Goal: Information Seeking & Learning: Learn about a topic

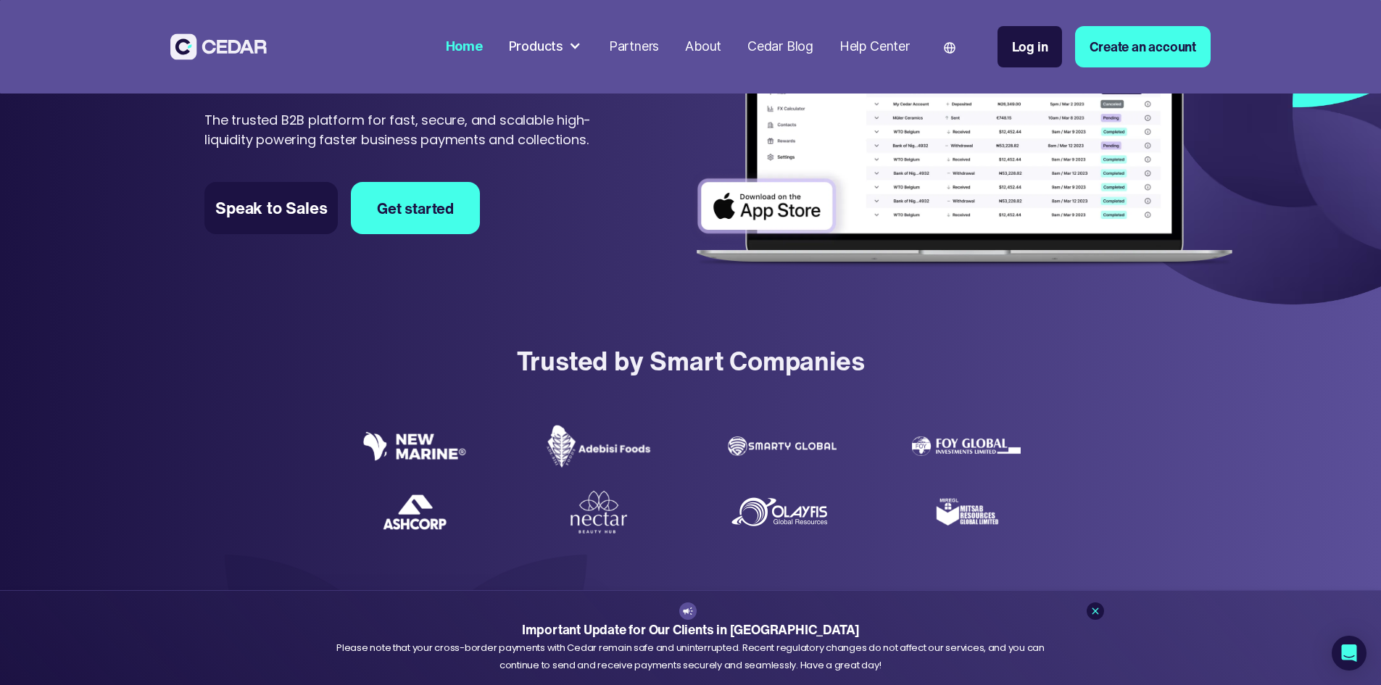
scroll to position [290, 0]
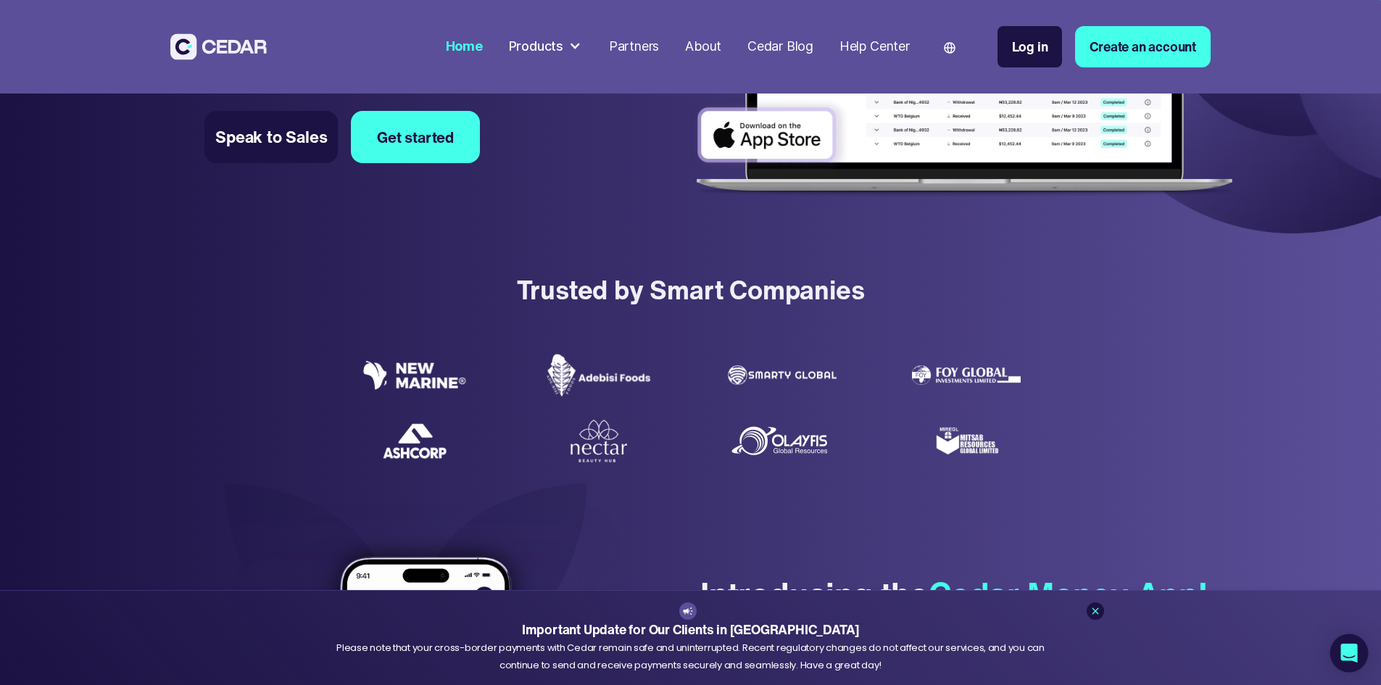
click at [1351, 649] on icon "Open Intercom Messenger" at bounding box center [1348, 653] width 17 height 19
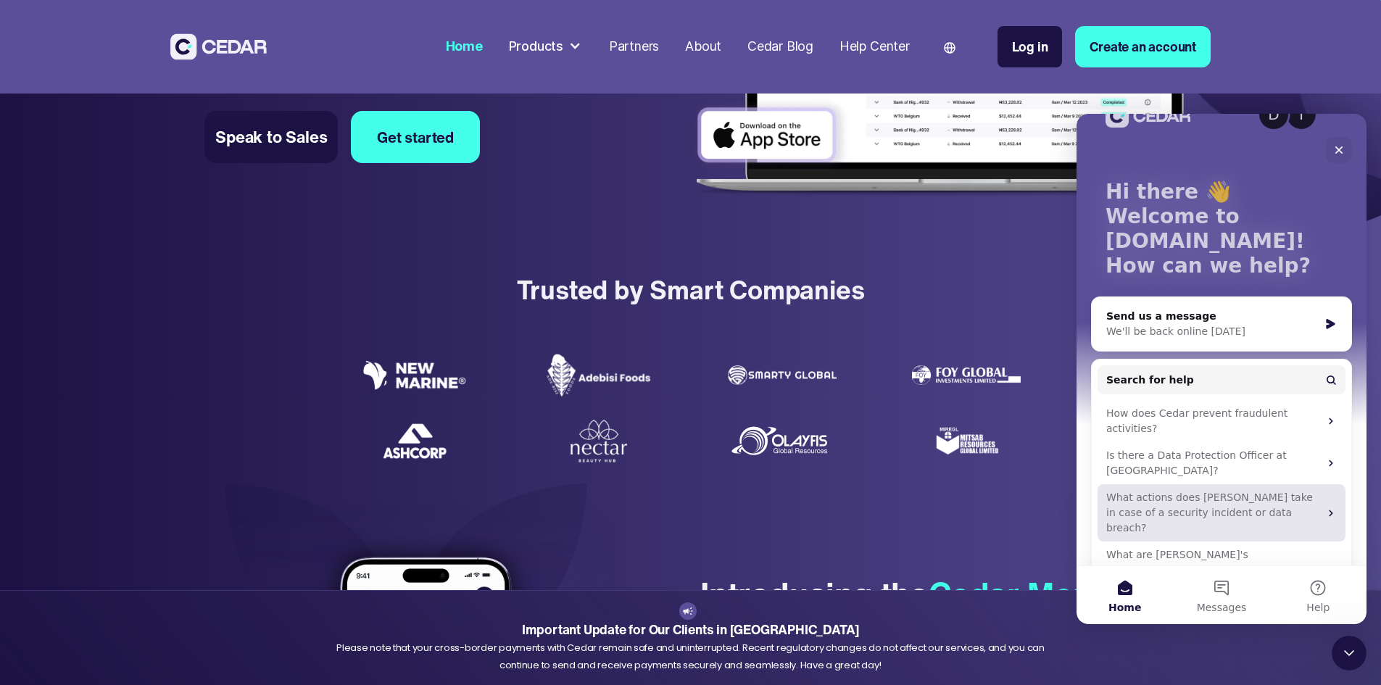
scroll to position [70, 0]
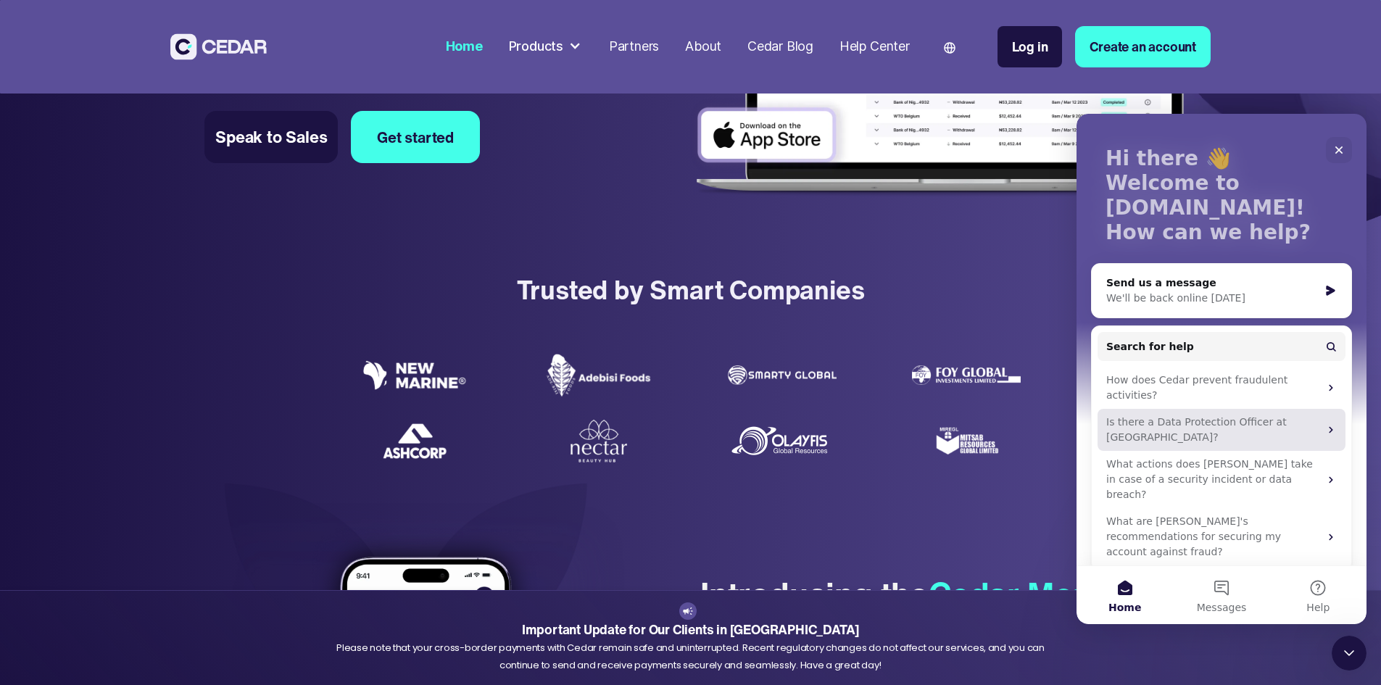
click at [1198, 415] on div "Is there a Data Protection Officer at Cedar?" at bounding box center [1212, 430] width 213 height 30
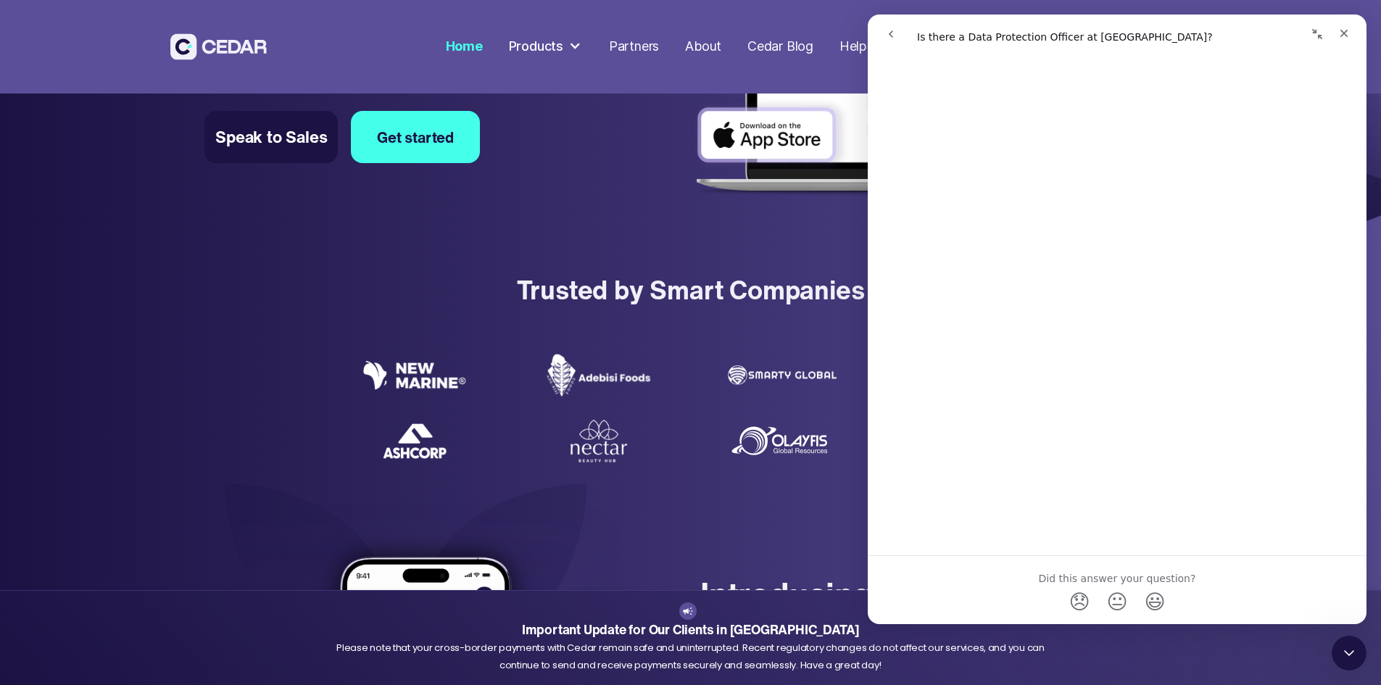
scroll to position [0, 0]
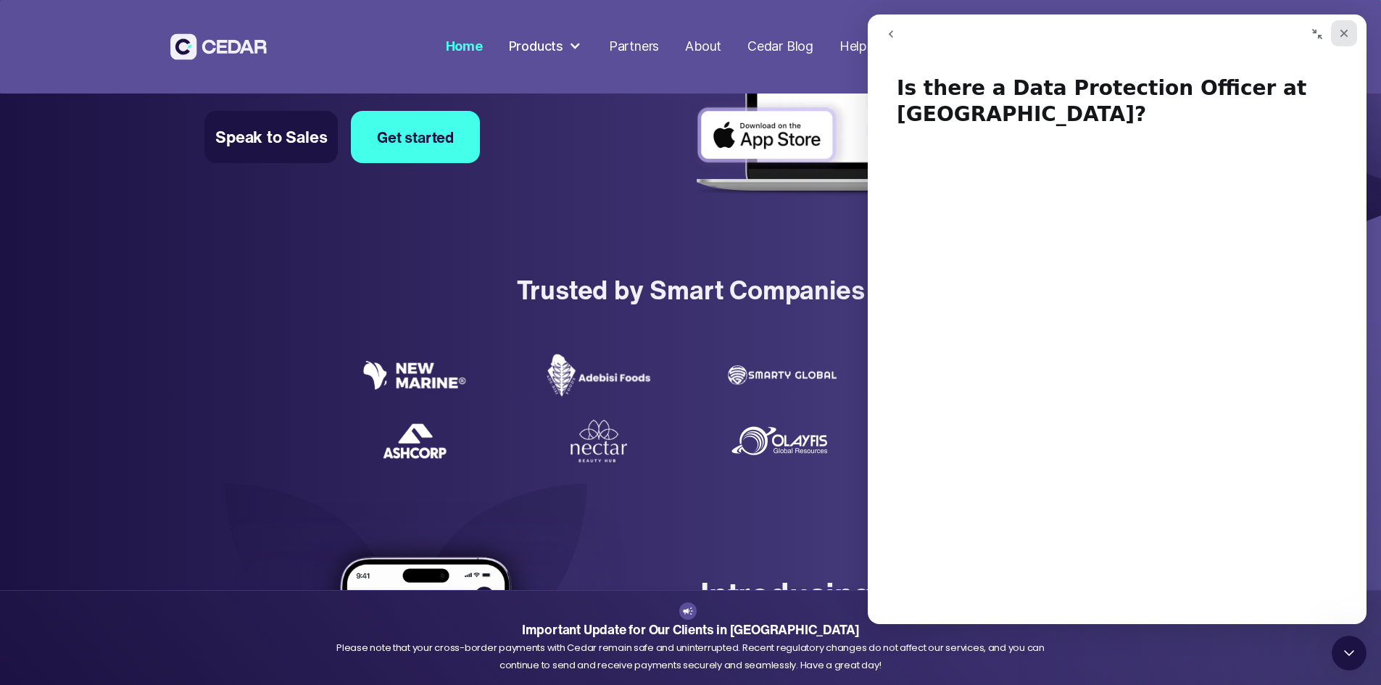
click at [1344, 35] on icon "Close" at bounding box center [1344, 34] width 12 height 12
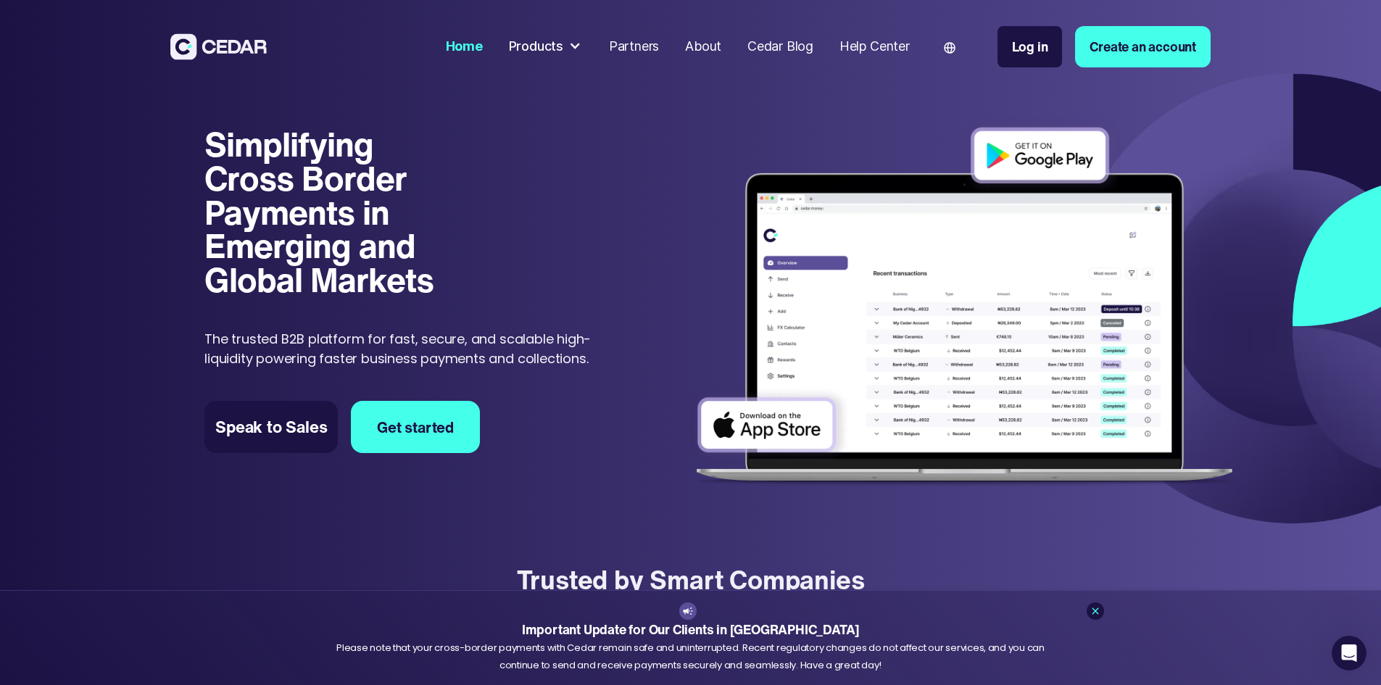
click at [483, 43] on div "Home" at bounding box center [464, 47] width 37 height 20
click at [659, 45] on div "Partners" at bounding box center [634, 47] width 50 height 20
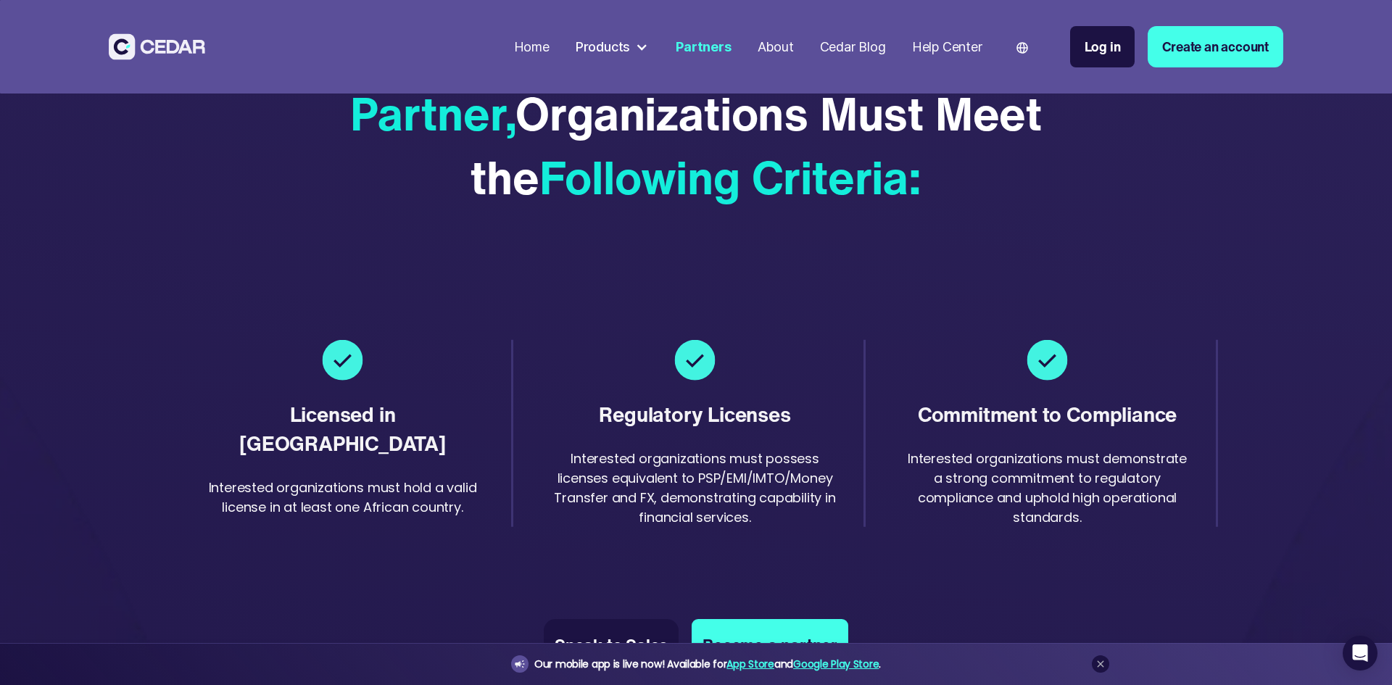
scroll to position [2465, 0]
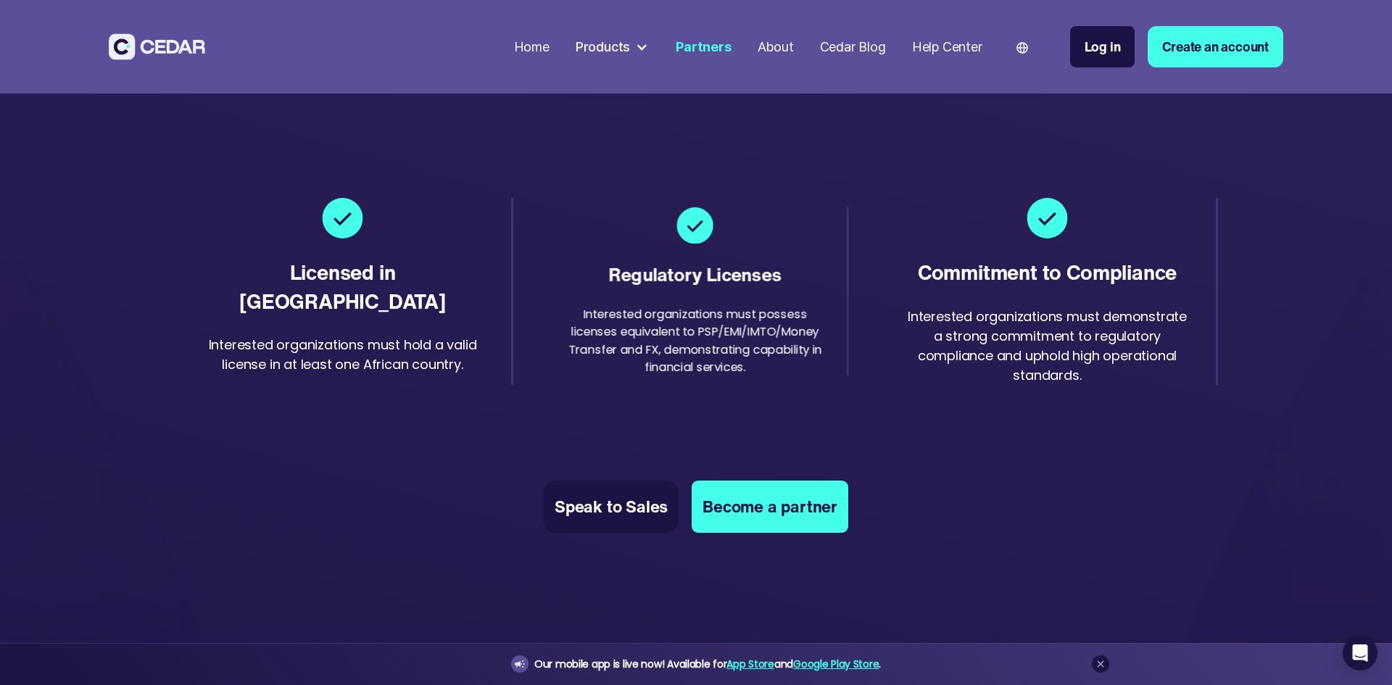
drag, startPoint x: 668, startPoint y: 330, endPoint x: 670, endPoint y: 352, distance: 22.5
click at [668, 330] on div "Interested organizations must possess licenses equivalent to PSP/EMI/IMTO/Money…" at bounding box center [695, 339] width 257 height 70
click at [677, 267] on div "Regulatory Licenses" at bounding box center [695, 274] width 173 height 26
click at [682, 262] on div "Regulatory Licenses" at bounding box center [695, 274] width 173 height 26
click at [690, 239] on img at bounding box center [694, 225] width 37 height 37
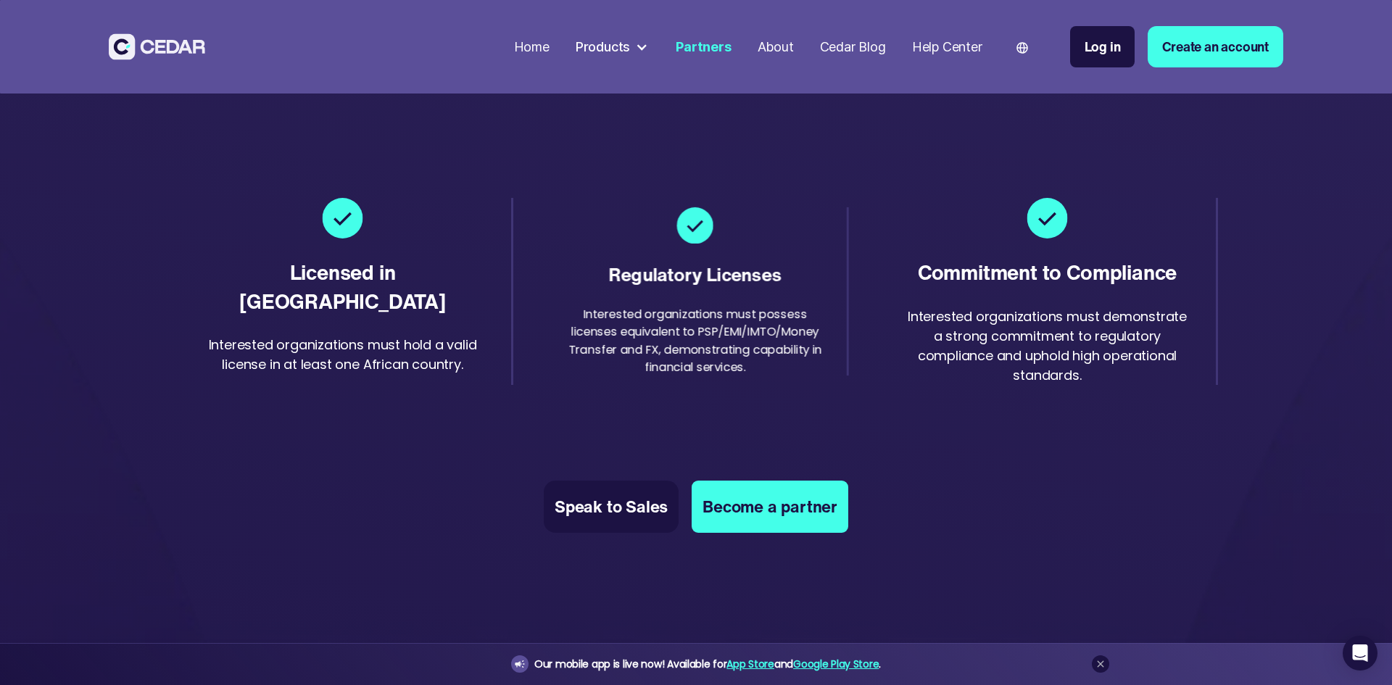
click at [692, 238] on img at bounding box center [694, 225] width 37 height 37
click at [628, 46] on div "Products" at bounding box center [612, 46] width 87 height 33
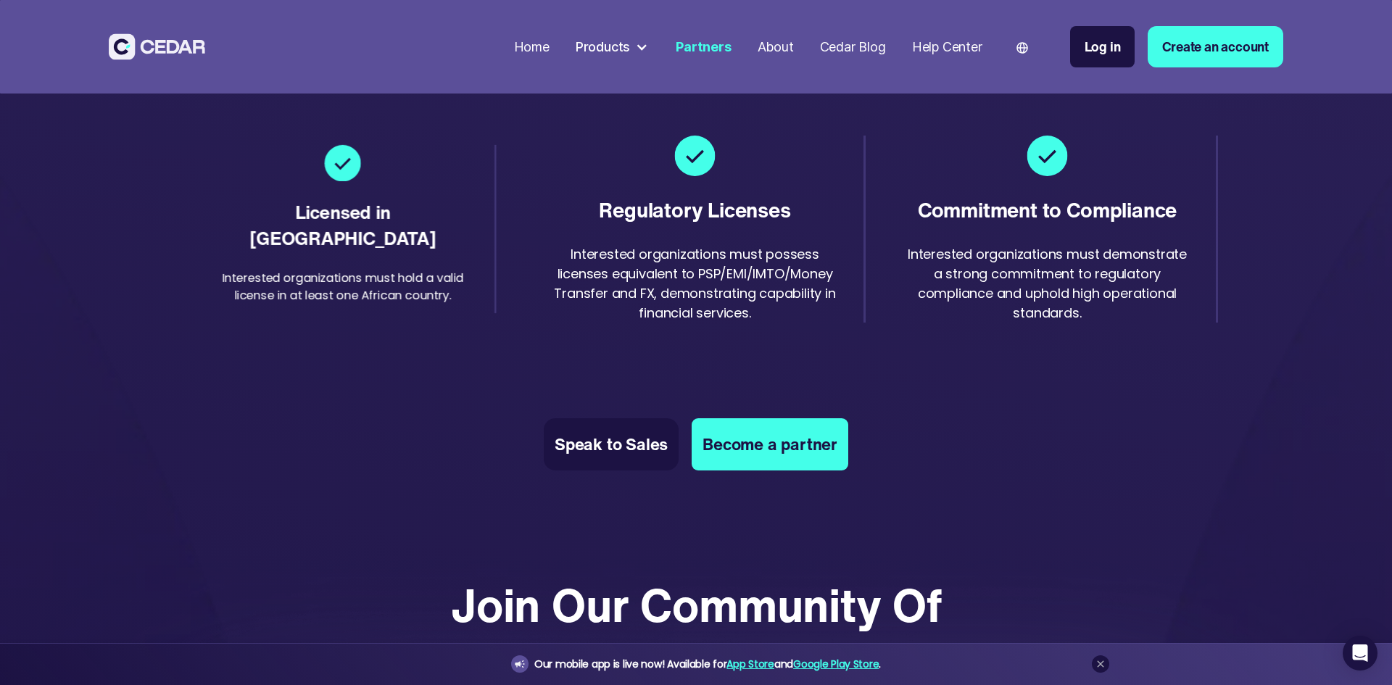
scroll to position [2682, 0]
